Goal: Navigation & Orientation: Find specific page/section

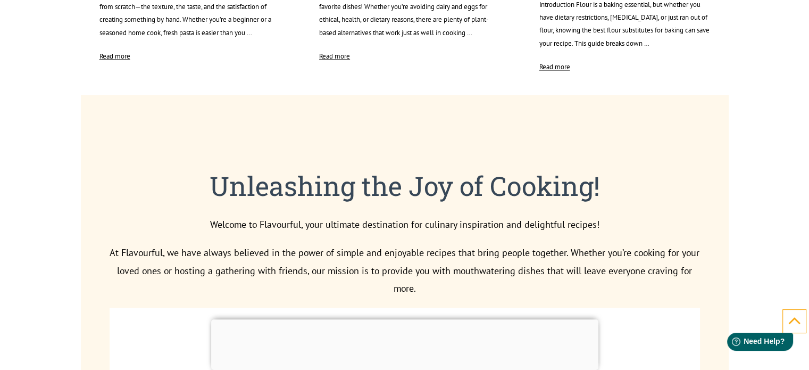
scroll to position [1915, 0]
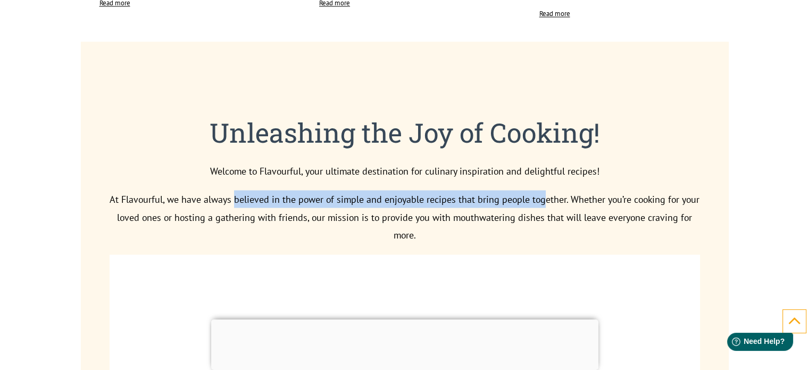
drag, startPoint x: 233, startPoint y: 213, endPoint x: 543, endPoint y: 222, distance: 309.8
click at [543, 222] on p "At Flavourful, we have always believed in the power of simple and enjoyable rec…" at bounding box center [405, 216] width 591 height 53
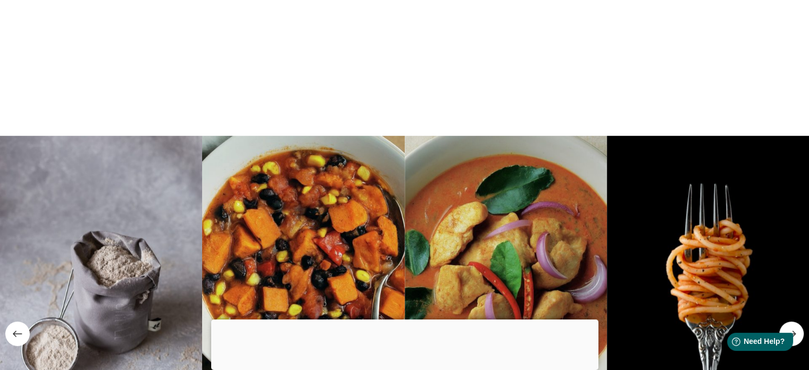
scroll to position [0, 0]
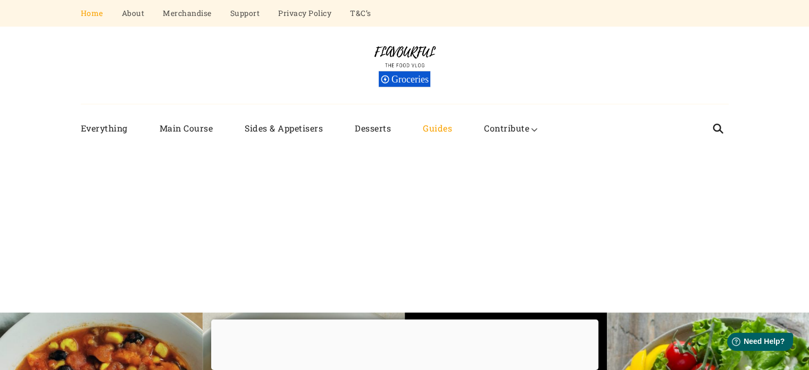
click at [432, 131] on link "Guides" at bounding box center [437, 128] width 61 height 27
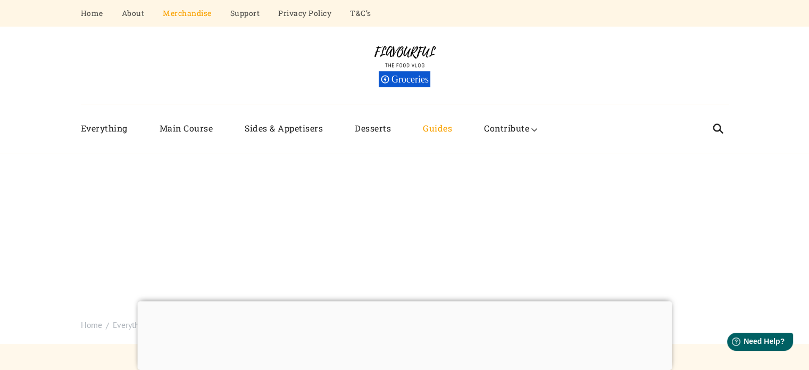
click at [196, 17] on link "Merchandise" at bounding box center [187, 13] width 49 height 27
